Goal: Information Seeking & Learning: Learn about a topic

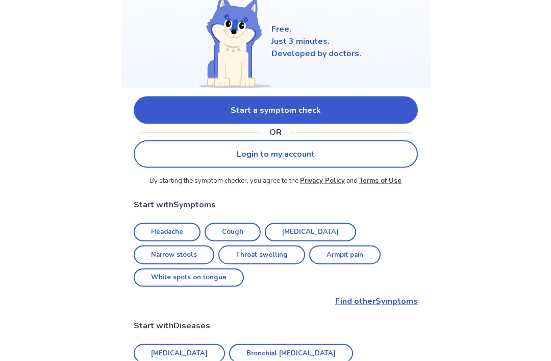
scroll to position [117, 0]
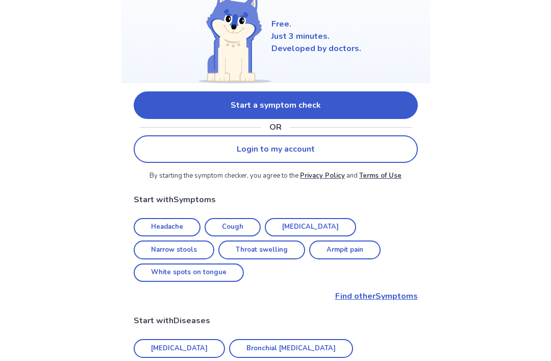
click at [393, 290] on p "Find other Symptoms" at bounding box center [276, 296] width 284 height 12
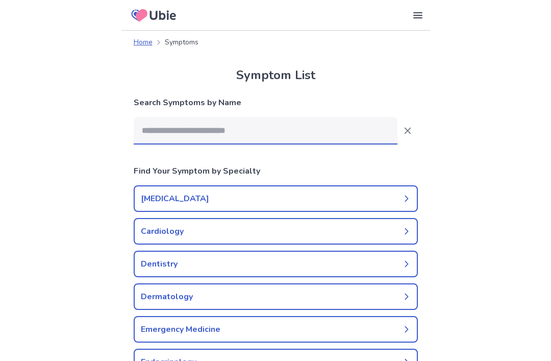
click at [344, 133] on input at bounding box center [266, 131] width 264 height 28
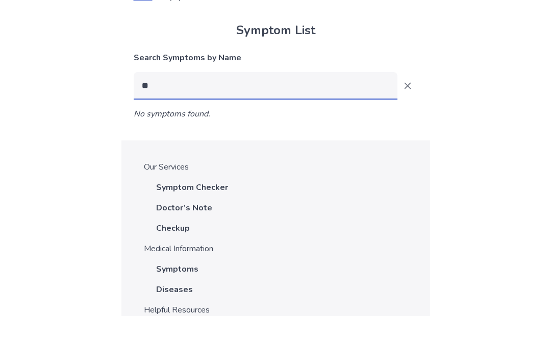
type input "*"
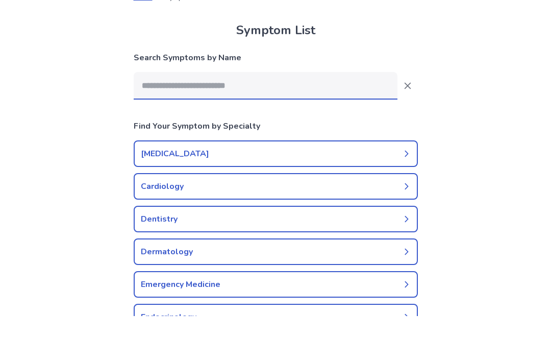
type input "*"
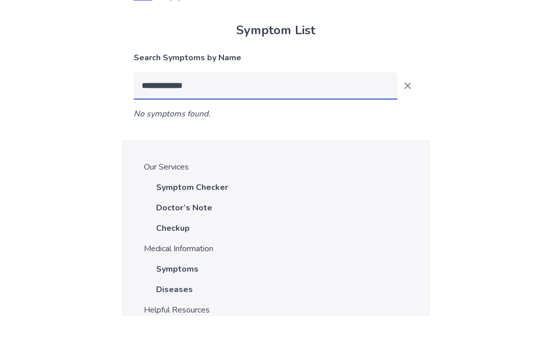
type input "**********"
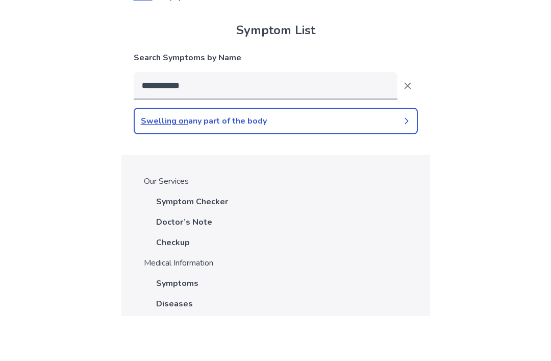
click at [362, 153] on link "Swelling on any part of the body" at bounding box center [276, 166] width 284 height 27
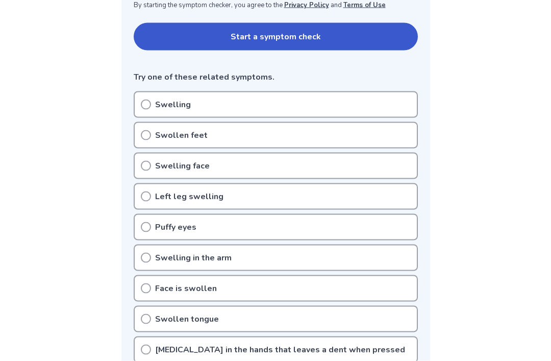
scroll to position [215, 0]
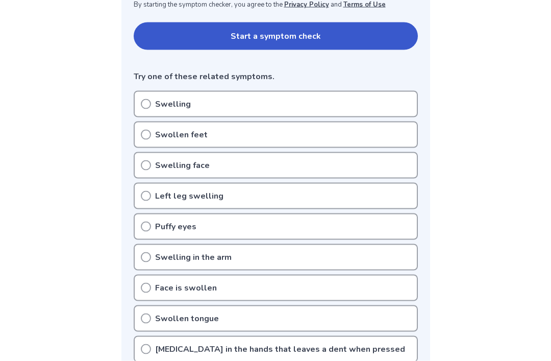
click at [345, 165] on div "Swelling face" at bounding box center [276, 165] width 284 height 27
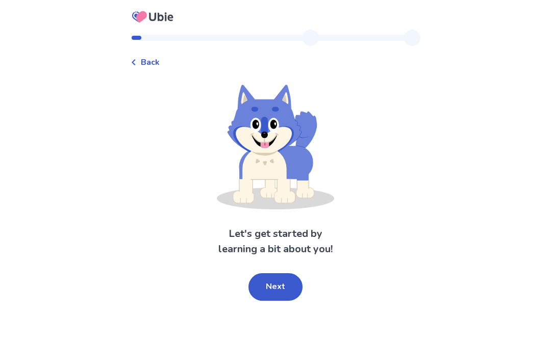
click at [279, 284] on button "Next" at bounding box center [276, 287] width 54 height 28
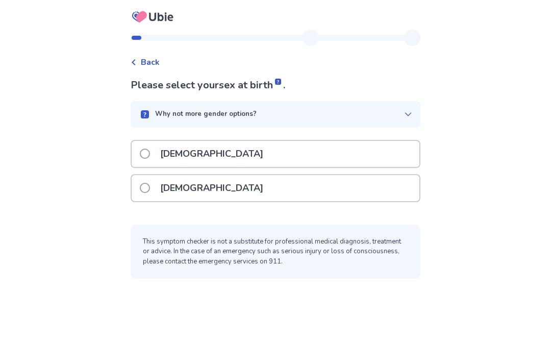
click at [369, 142] on div "[DEMOGRAPHIC_DATA]" at bounding box center [276, 154] width 288 height 26
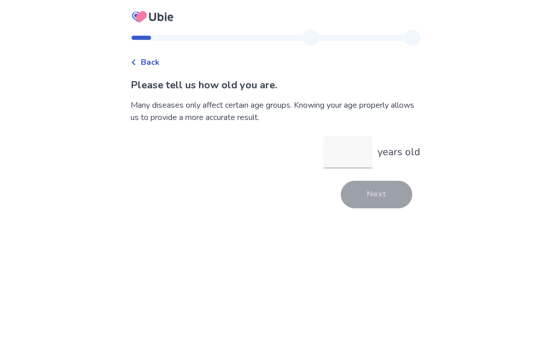
click at [359, 153] on input "years old" at bounding box center [348, 152] width 49 height 33
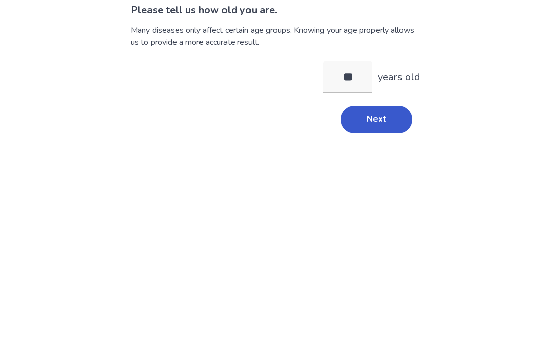
click at [392, 181] on button "Next" at bounding box center [376, 195] width 71 height 28
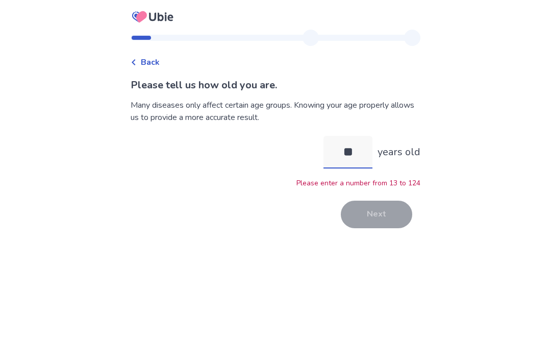
click at [368, 136] on input "**" at bounding box center [348, 152] width 49 height 33
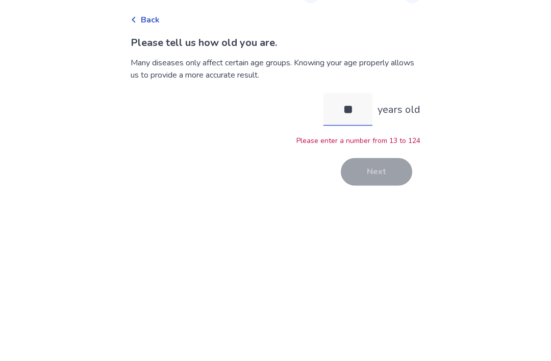
type input "*"
type input "**"
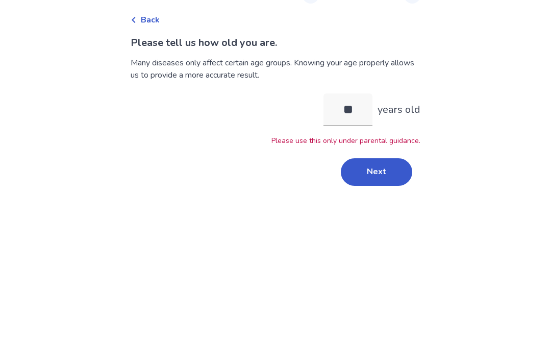
click at [392, 201] on button "Next" at bounding box center [376, 215] width 71 height 28
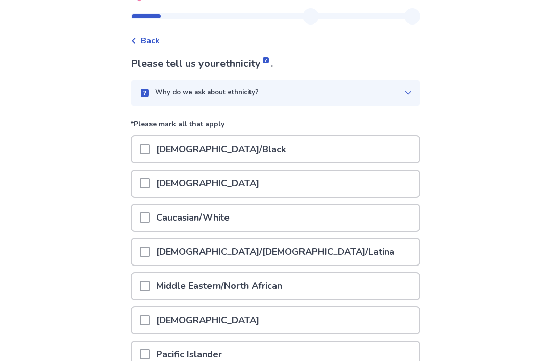
scroll to position [22, 0]
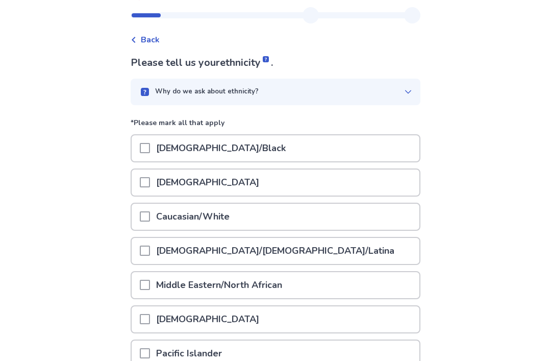
click at [381, 152] on div "African American/Black" at bounding box center [276, 149] width 288 height 26
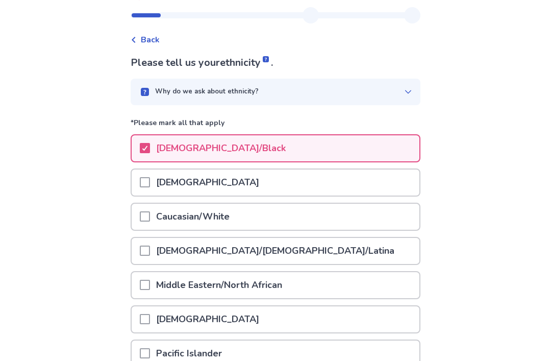
scroll to position [22, 0]
click at [385, 146] on div "African American/Black" at bounding box center [276, 148] width 288 height 26
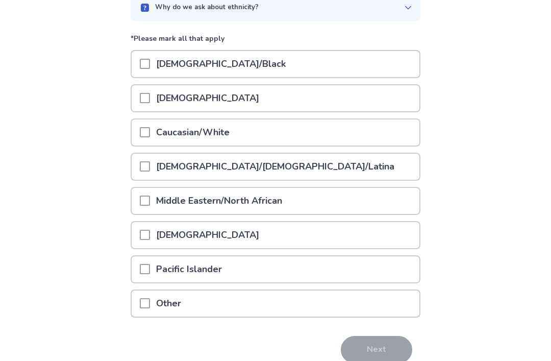
scroll to position [121, 0]
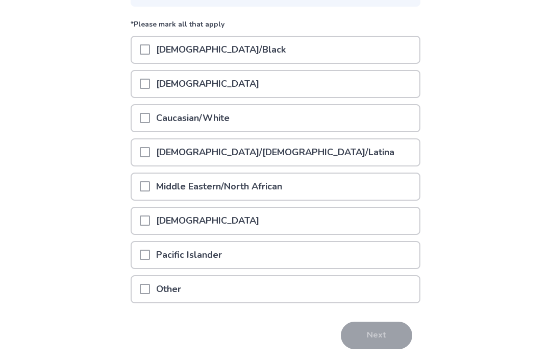
click at [357, 220] on div "Native American" at bounding box center [276, 221] width 288 height 26
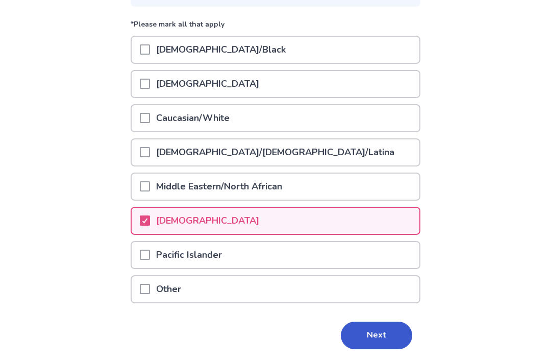
click at [360, 224] on div "Native American" at bounding box center [276, 221] width 288 height 26
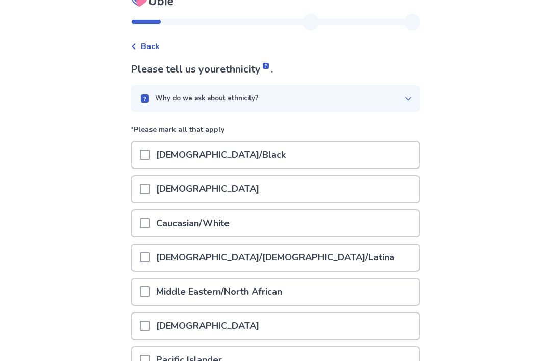
scroll to position [0, 0]
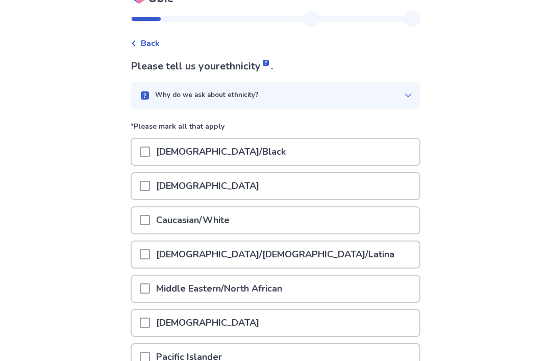
click at [392, 93] on div "Why do we ask about ethnicity?" at bounding box center [271, 96] width 265 height 10
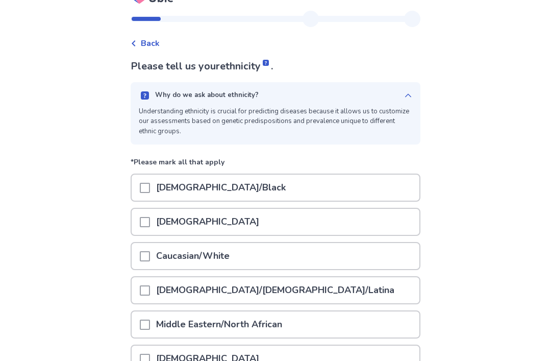
click at [391, 80] on div "Please tell us your ethnicity . Why do we ask about ethnicity? Understanding et…" at bounding box center [276, 287] width 290 height 457
click at [387, 90] on div "Why do we ask about ethnicity? Understanding ethnicity is crucial for predictin…" at bounding box center [276, 113] width 290 height 62
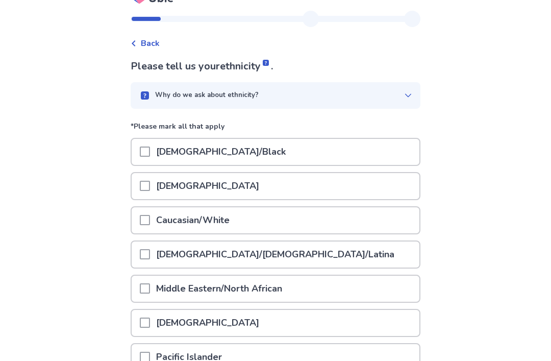
click at [388, 83] on div "Why do we ask about ethnicity?" at bounding box center [276, 95] width 290 height 27
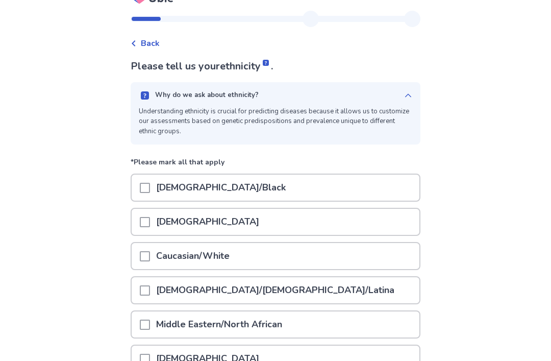
click at [383, 89] on div "Why do we ask about ethnicity? Understanding ethnicity is crucial for predictin…" at bounding box center [276, 113] width 290 height 62
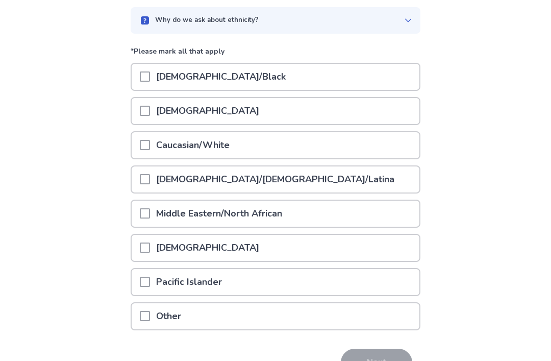
scroll to position [121, 0]
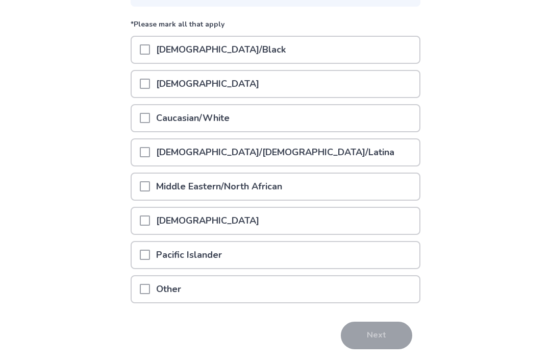
click at [150, 300] on div at bounding box center [145, 289] width 10 height 26
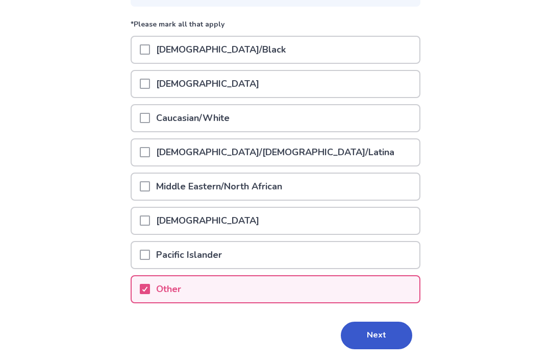
click at [385, 335] on button "Next" at bounding box center [376, 336] width 71 height 28
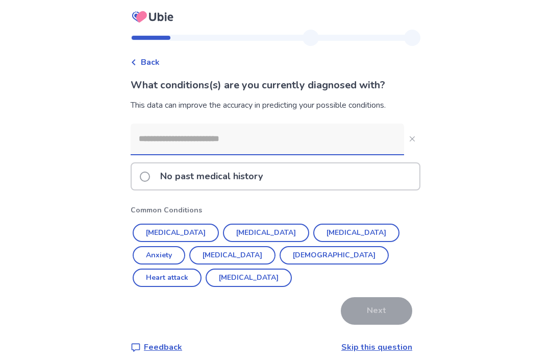
click at [185, 246] on button "Anxiety" at bounding box center [159, 255] width 53 height 18
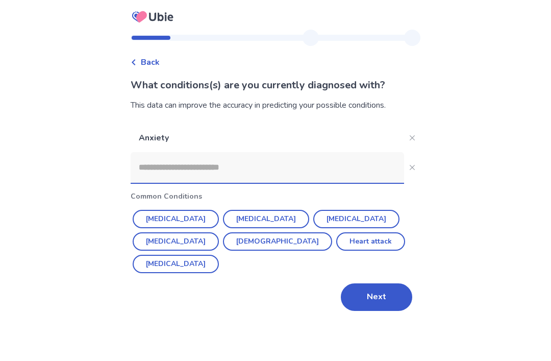
click at [376, 283] on button "Next" at bounding box center [376, 297] width 71 height 28
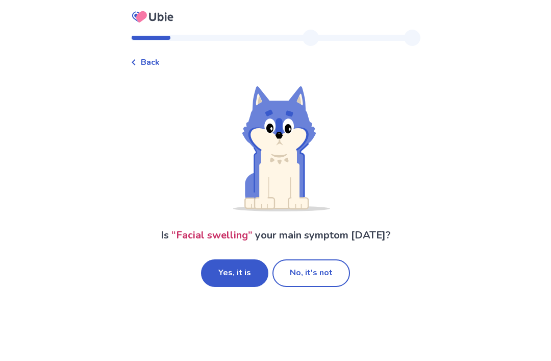
click at [313, 270] on button "No, it's not" at bounding box center [312, 273] width 78 height 28
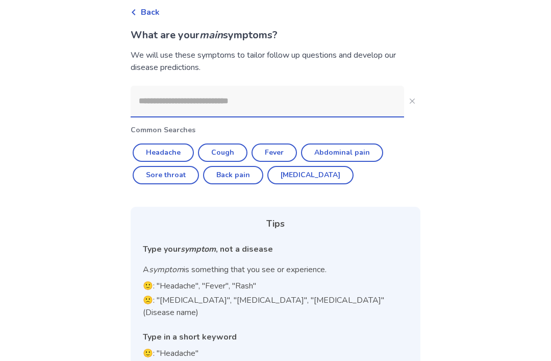
scroll to position [49, 0]
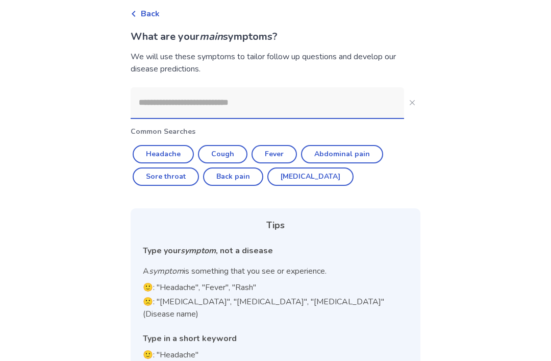
click at [363, 108] on input at bounding box center [268, 102] width 274 height 31
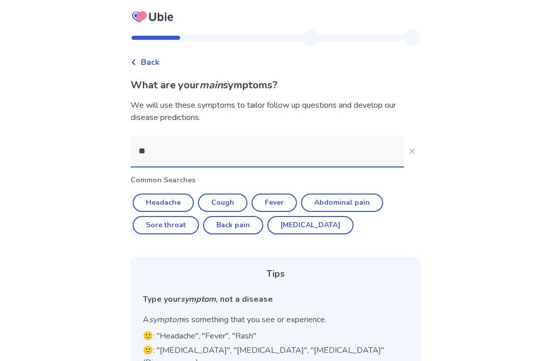
type input "***"
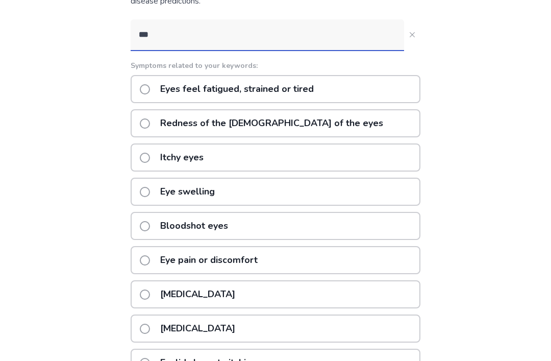
scroll to position [116, 0]
click at [154, 187] on label "Eye swelling" at bounding box center [180, 192] width 81 height 26
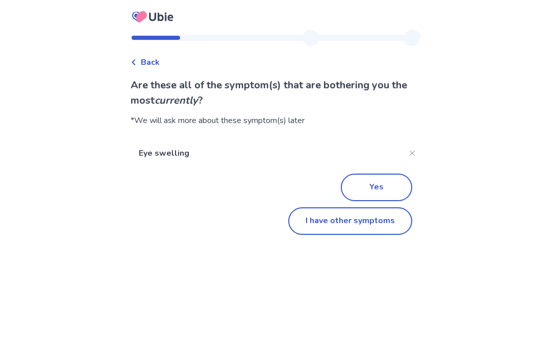
click at [381, 228] on button "I have other symptoms" at bounding box center [350, 221] width 124 height 28
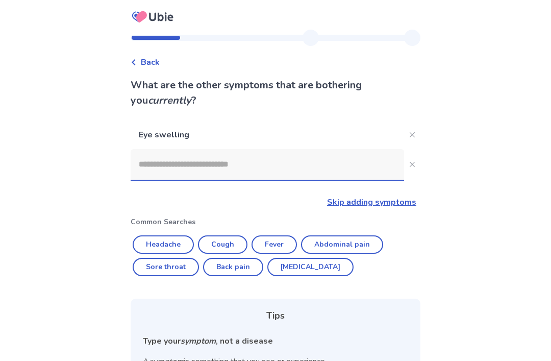
scroll to position [127, 0]
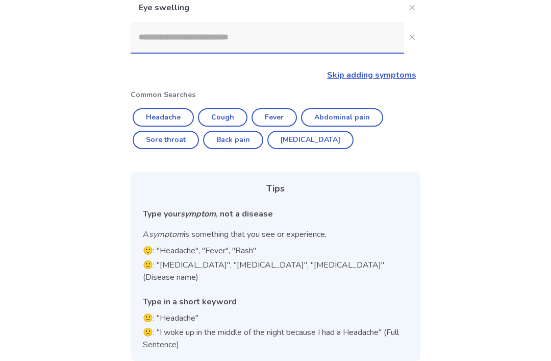
click at [336, 42] on input at bounding box center [268, 37] width 274 height 31
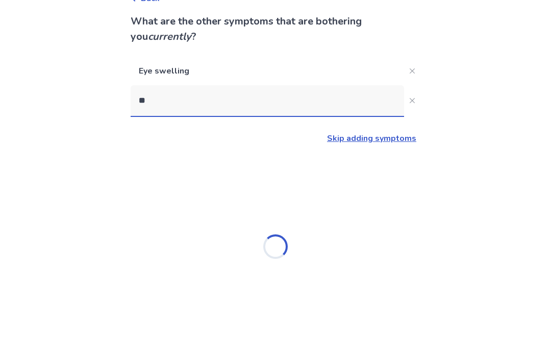
type input "***"
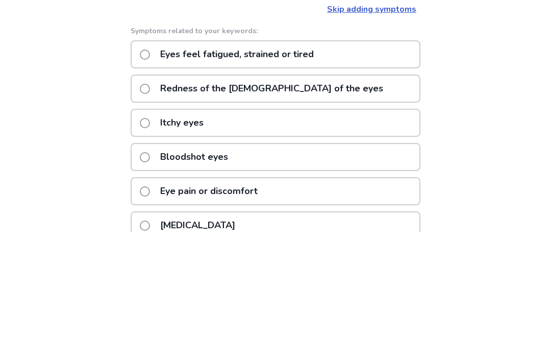
click at [381, 204] on div "Redness of the whites of the eyes" at bounding box center [276, 218] width 290 height 28
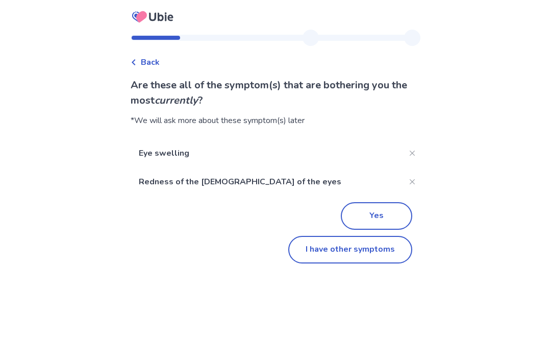
click at [372, 253] on button "I have other symptoms" at bounding box center [350, 250] width 124 height 28
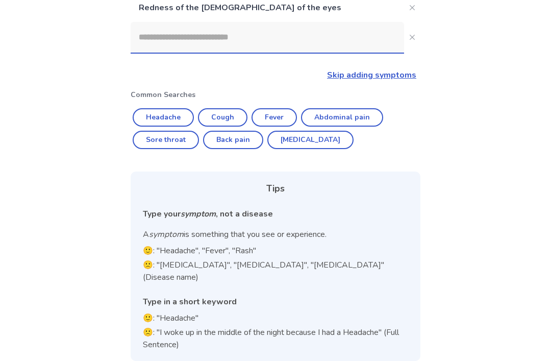
click at [158, 30] on input at bounding box center [268, 37] width 274 height 31
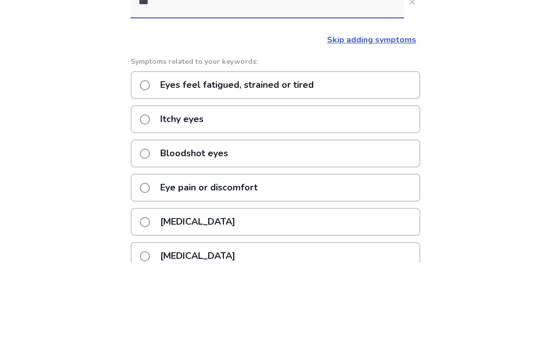
scroll to position [187, 0]
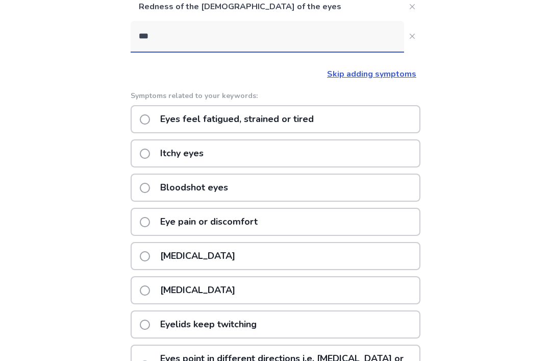
click at [161, 36] on input "***" at bounding box center [268, 36] width 274 height 31
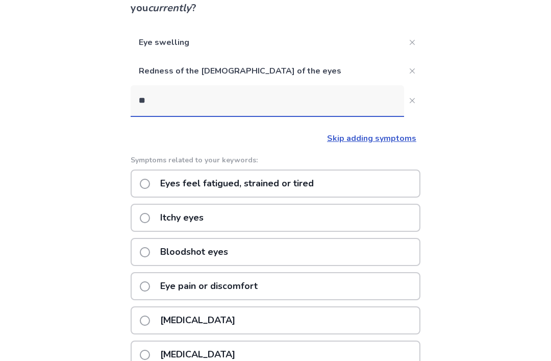
type input "*"
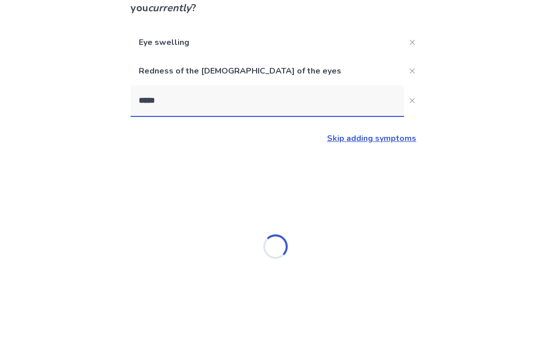
type input "******"
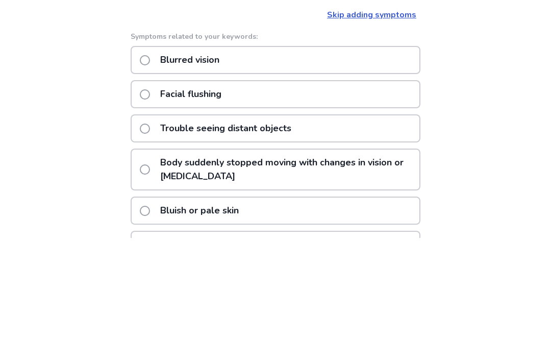
click at [376, 170] on div "Blurred vision" at bounding box center [276, 184] width 290 height 28
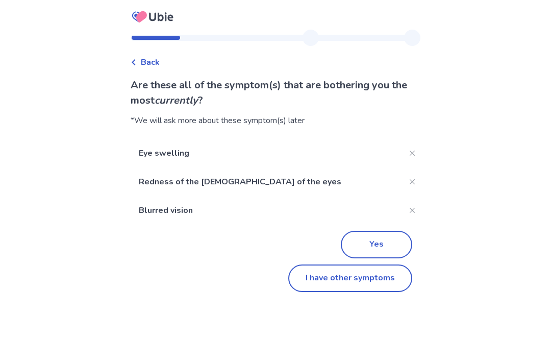
click at [377, 247] on button "Yes" at bounding box center [376, 245] width 71 height 28
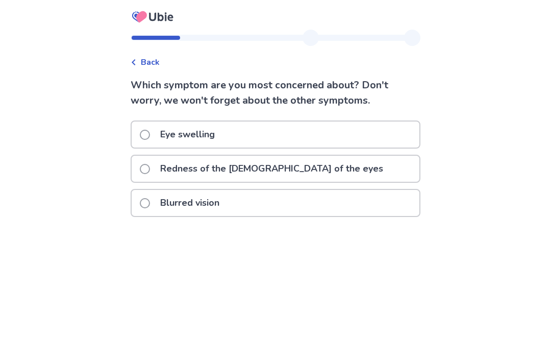
click at [358, 166] on div "Redness of the whites of the eyes" at bounding box center [276, 169] width 288 height 26
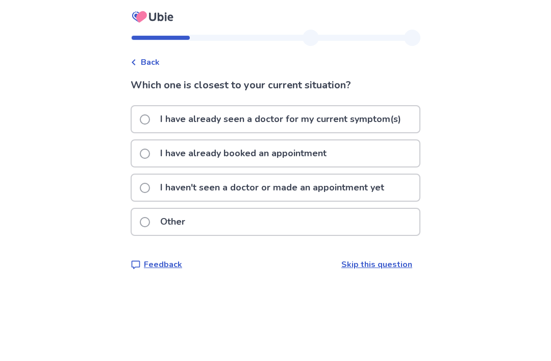
click at [376, 186] on p "I haven't seen a doctor or made an appointment yet" at bounding box center [272, 188] width 236 height 26
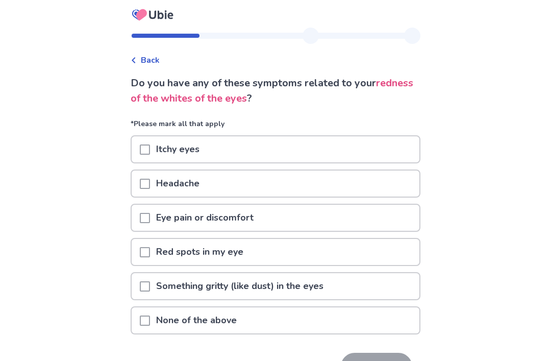
scroll to position [2, 0]
click at [348, 223] on div "Eye pain or discomfort" at bounding box center [276, 218] width 288 height 26
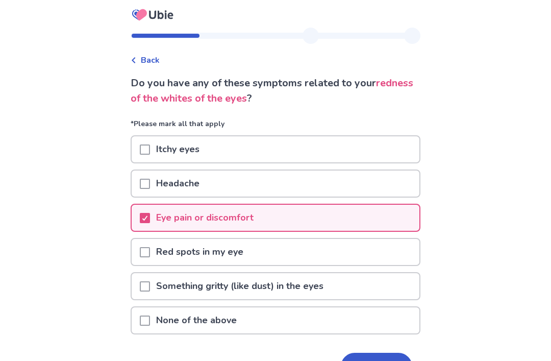
click at [383, 360] on button "Next" at bounding box center [376, 367] width 71 height 28
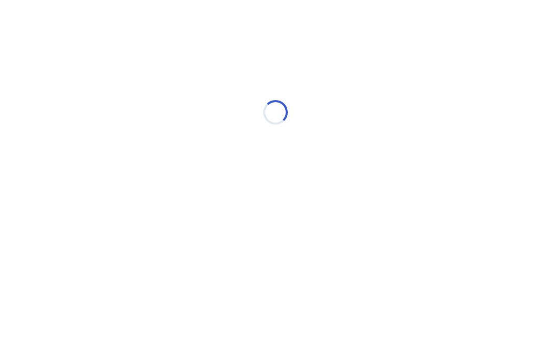
select select "*"
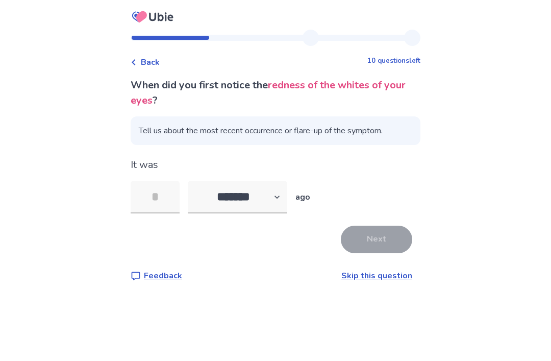
click at [161, 211] on input "tel" at bounding box center [155, 197] width 49 height 33
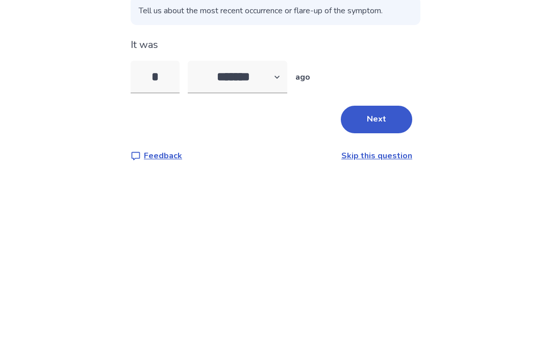
type input "*"
click at [38, 114] on div "Back 10 questions left When did you first notice the redness of the whites of y…" at bounding box center [275, 180] width 551 height 361
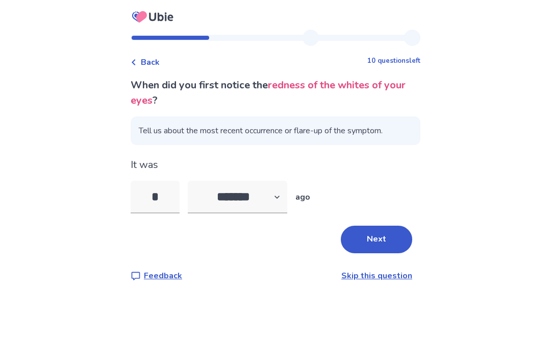
click at [379, 226] on button "Next" at bounding box center [376, 240] width 71 height 28
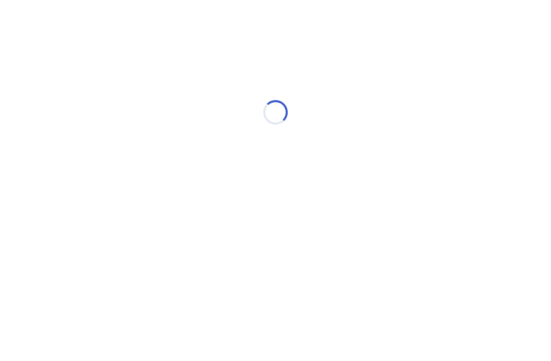
scroll to position [0, 0]
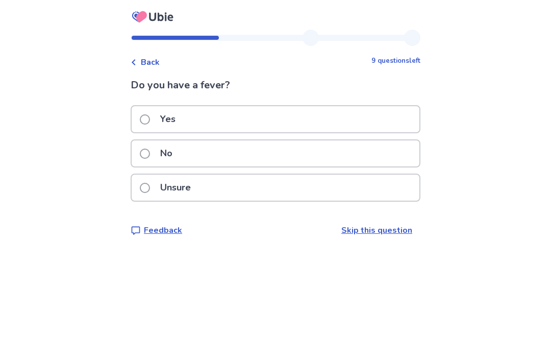
click at [343, 157] on div "No" at bounding box center [276, 153] width 288 height 26
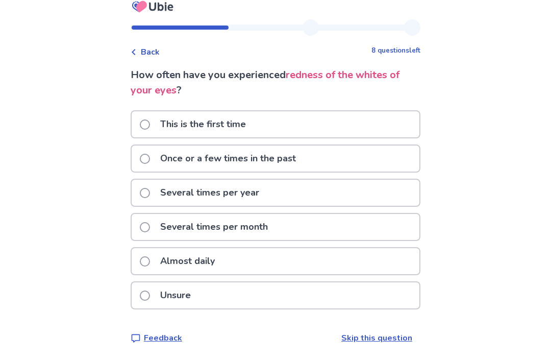
scroll to position [33, 0]
click at [365, 112] on div "This is the first time" at bounding box center [276, 125] width 288 height 26
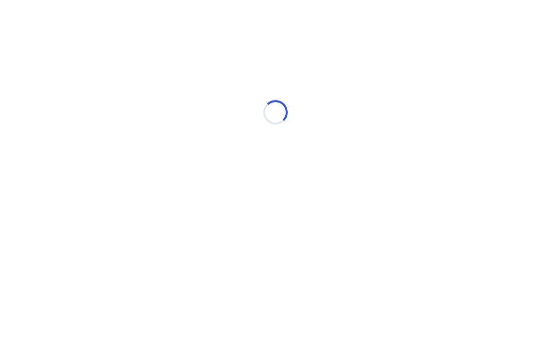
scroll to position [0, 0]
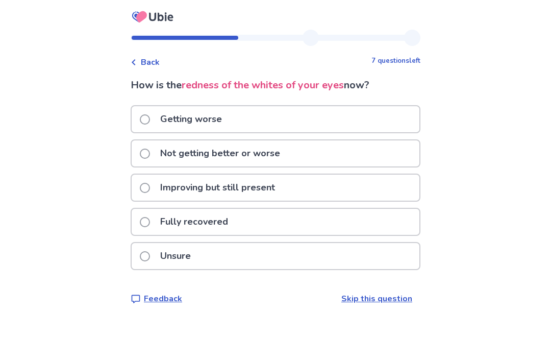
click at [358, 141] on div "Not getting better or worse" at bounding box center [276, 153] width 288 height 26
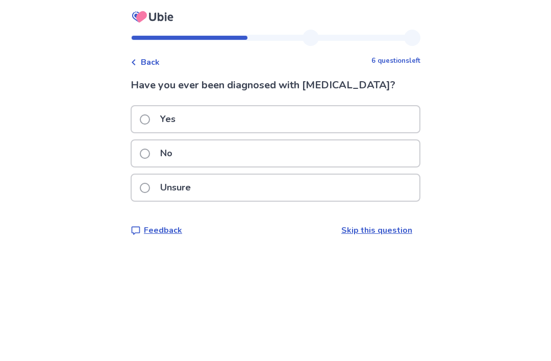
click at [367, 154] on div "No" at bounding box center [276, 153] width 288 height 26
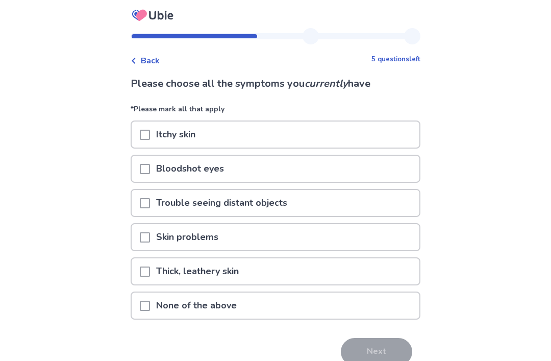
scroll to position [3, 0]
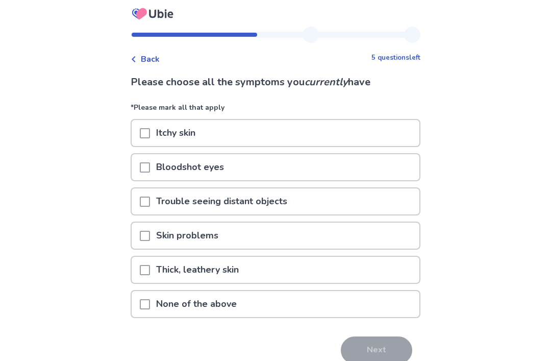
click at [381, 294] on div "None of the above" at bounding box center [276, 304] width 288 height 26
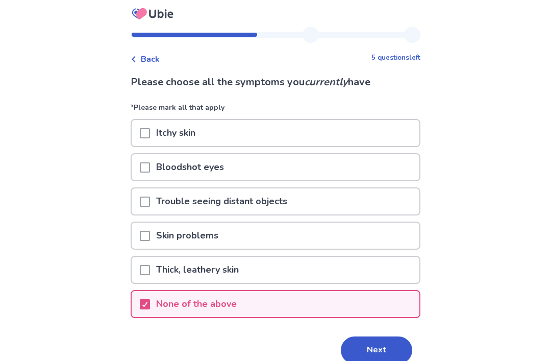
click at [381, 344] on button "Next" at bounding box center [376, 350] width 71 height 28
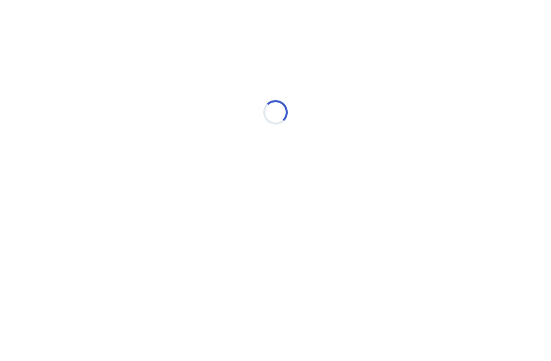
scroll to position [0, 0]
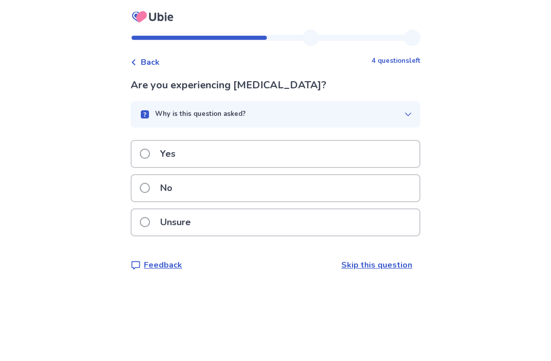
click at [400, 124] on button "Why is this question asked?" at bounding box center [276, 114] width 290 height 27
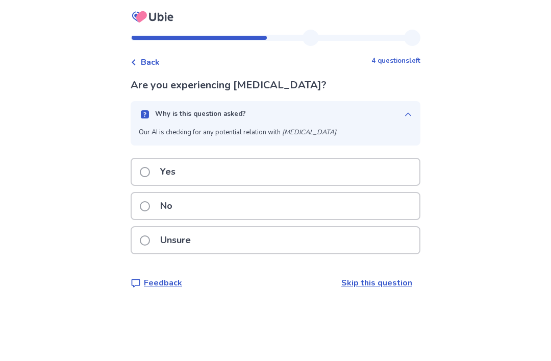
click at [399, 107] on button "Why is this question asked?" at bounding box center [276, 114] width 290 height 27
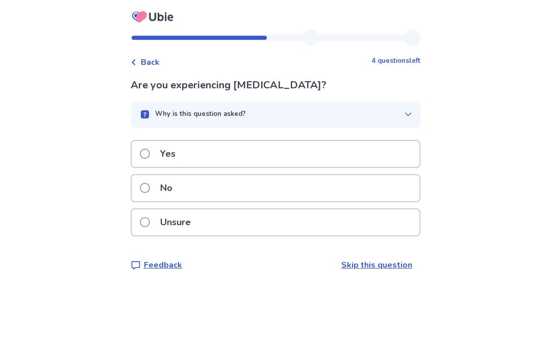
click at [349, 227] on div "Unsure" at bounding box center [276, 222] width 288 height 26
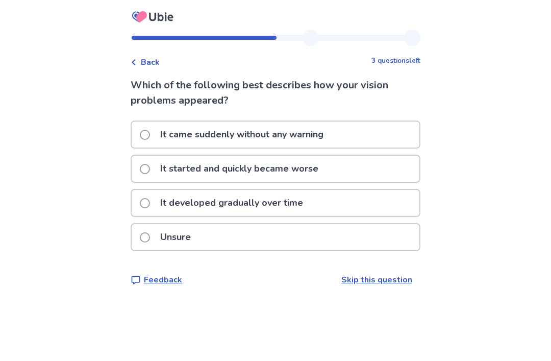
click at [161, 143] on p "It came suddenly without any warning" at bounding box center [242, 135] width 176 height 26
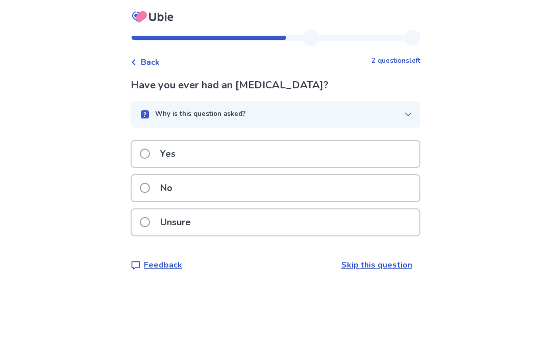
click at [250, 214] on div "Unsure" at bounding box center [276, 222] width 288 height 26
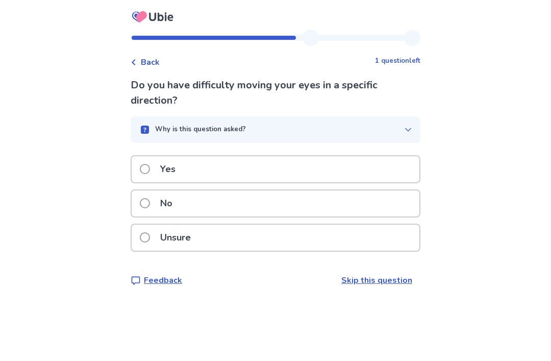
click at [358, 161] on div "Yes" at bounding box center [276, 169] width 288 height 26
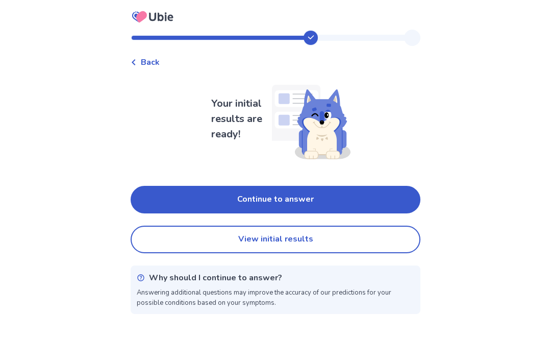
click at [375, 199] on button "Continue to answer" at bounding box center [276, 200] width 290 height 28
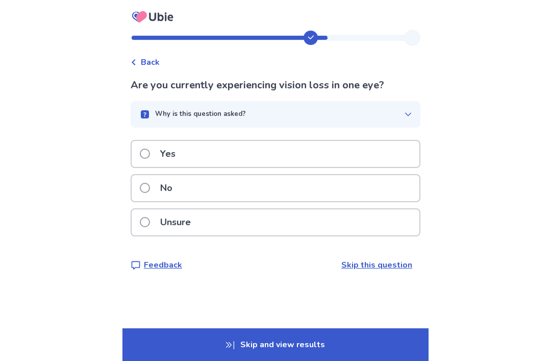
click at [364, 160] on div "Yes" at bounding box center [276, 154] width 288 height 26
click at [367, 226] on div "Unsure" at bounding box center [276, 222] width 288 height 26
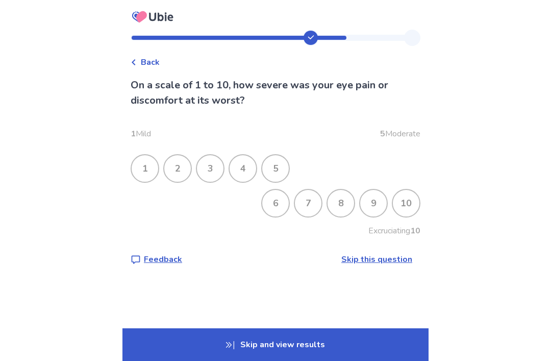
click at [372, 203] on div "9" at bounding box center [373, 203] width 27 height 27
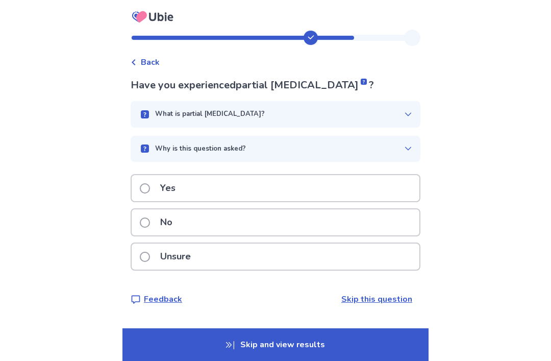
click at [371, 186] on div "Yes" at bounding box center [276, 188] width 288 height 26
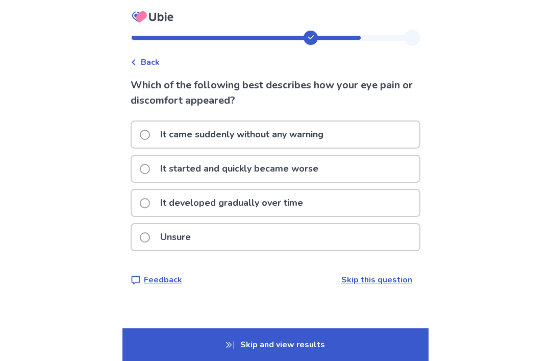
click at [152, 61] on span "Back" at bounding box center [150, 62] width 19 height 12
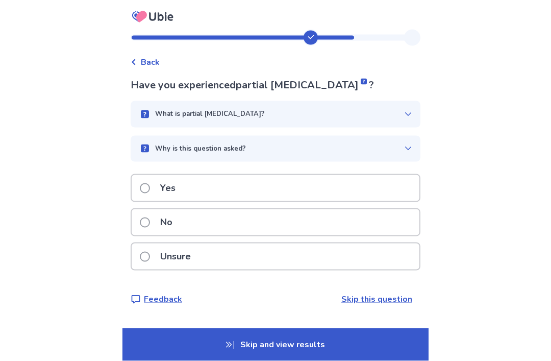
click at [371, 101] on div "What is partial loss of vision?" at bounding box center [276, 114] width 290 height 27
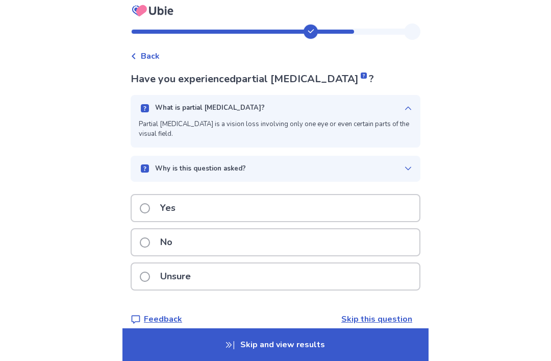
click at [376, 100] on div "What is partial loss of vision? Partial loss of vision is a vision loss involvi…" at bounding box center [276, 121] width 290 height 53
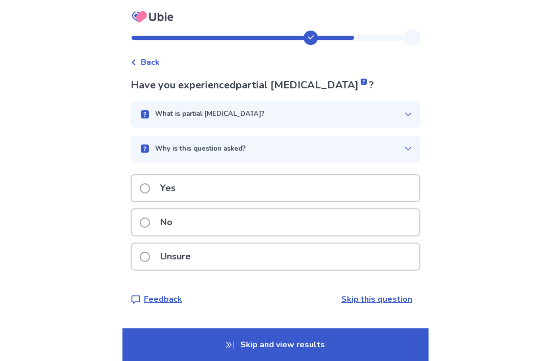
click at [341, 250] on div "Unsure" at bounding box center [276, 257] width 288 height 26
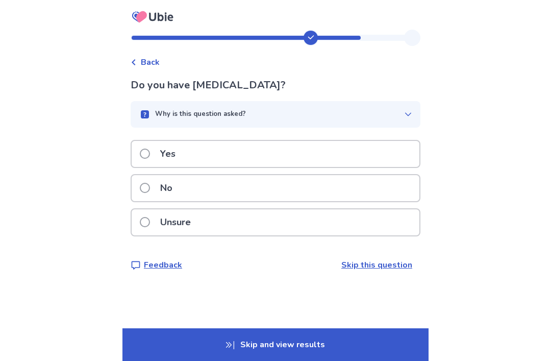
click at [163, 194] on p "No" at bounding box center [166, 188] width 25 height 26
click at [160, 191] on label "No" at bounding box center [159, 188] width 39 height 26
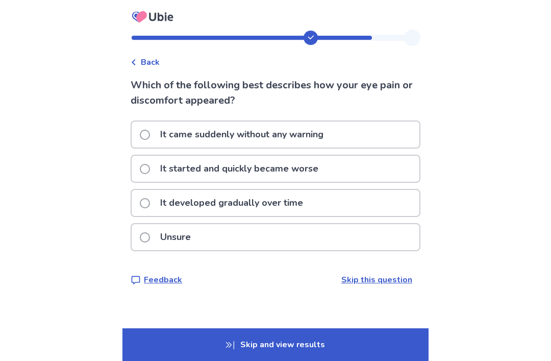
click at [173, 133] on p "It came suddenly without any warning" at bounding box center [242, 135] width 176 height 26
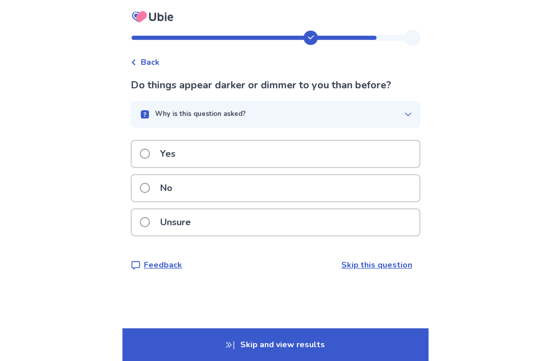
click at [165, 138] on div "Do things appear darker or dimmer to you than before? Why is this question aske…" at bounding box center [276, 175] width 290 height 194
click at [159, 148] on label "Yes" at bounding box center [161, 154] width 42 height 26
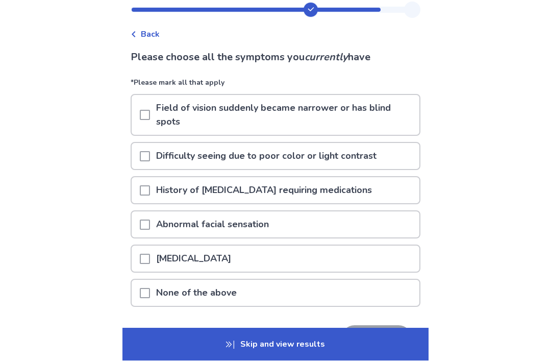
scroll to position [29, 0]
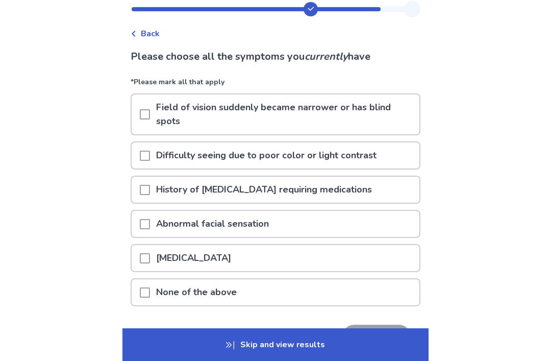
click at [347, 300] on div "None of the above" at bounding box center [276, 292] width 288 height 26
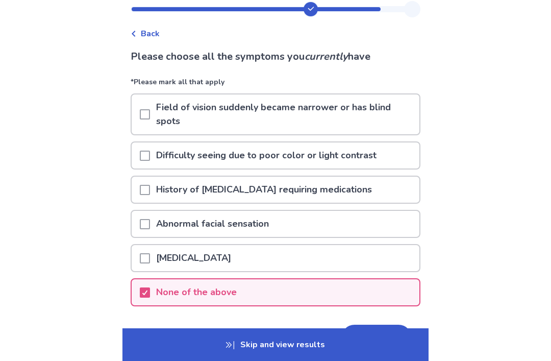
click at [379, 332] on button "Next" at bounding box center [376, 339] width 71 height 28
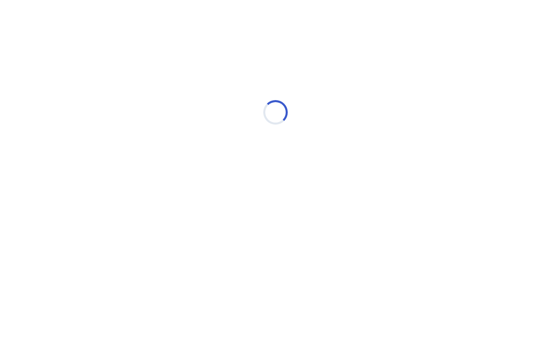
scroll to position [0, 0]
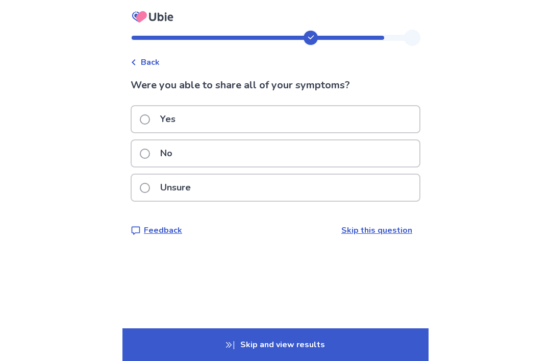
click at [388, 188] on div "Unsure" at bounding box center [276, 188] width 288 height 26
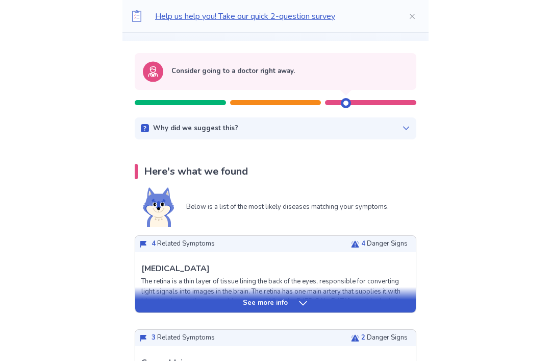
scroll to position [88, 0]
click at [301, 304] on icon at bounding box center [303, 303] width 8 height 4
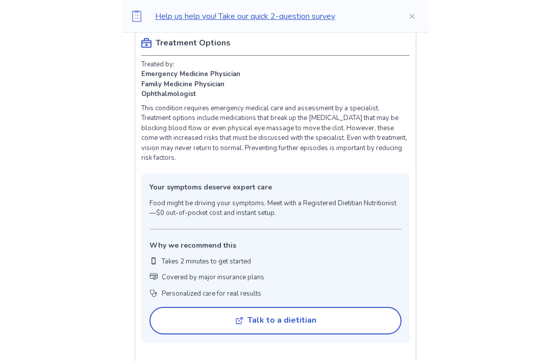
scroll to position [705, 0]
